Goal: Task Accomplishment & Management: Use online tool/utility

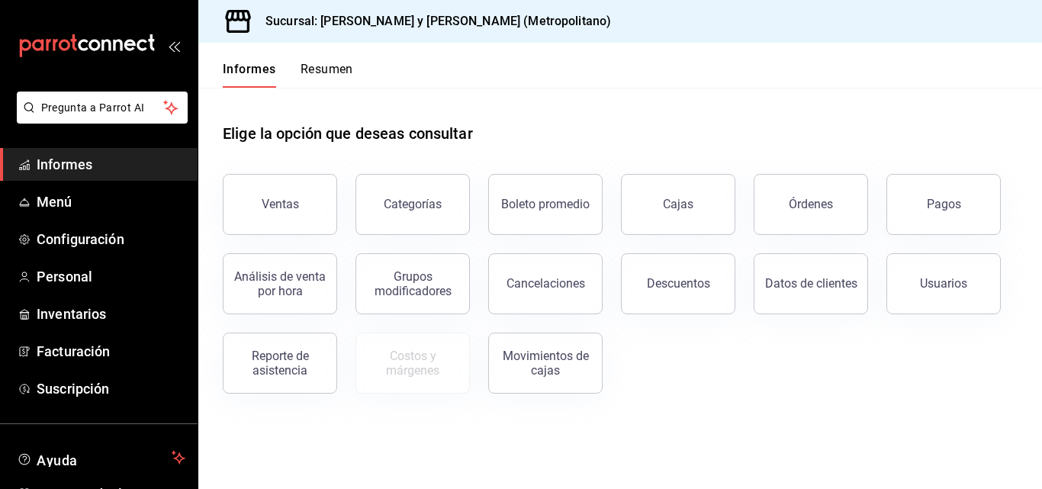
click at [665, 265] on button "Descuentos" at bounding box center [678, 283] width 114 height 61
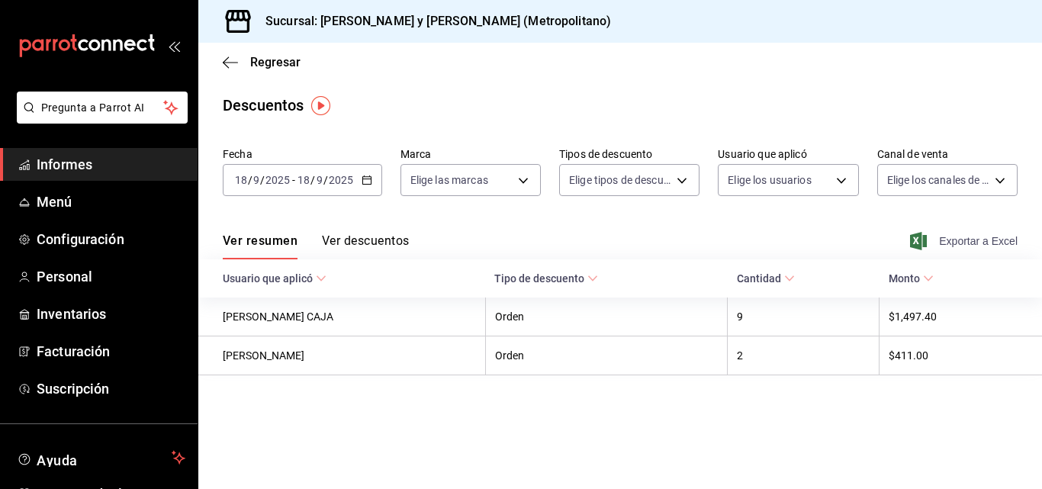
click at [976, 245] on font "Exportar a Excel" at bounding box center [978, 241] width 79 height 12
click at [966, 234] on span "Exportar a Excel" at bounding box center [965, 241] width 104 height 18
